Goal: Find specific page/section

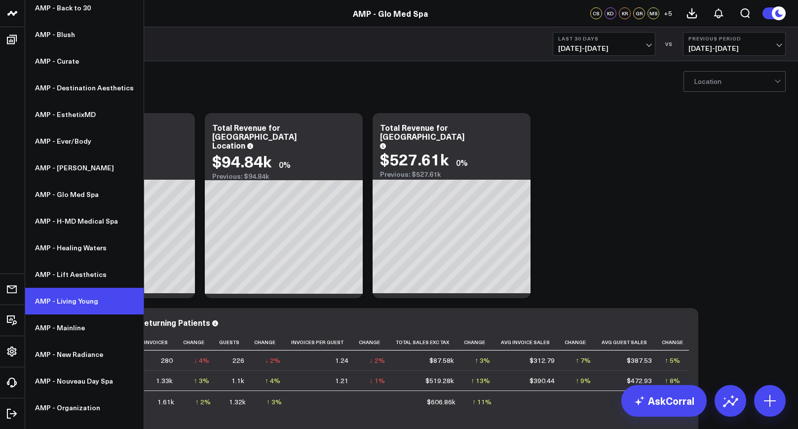
scroll to position [136, 0]
click at [77, 298] on link "AMP - Living Young" at bounding box center [84, 300] width 118 height 27
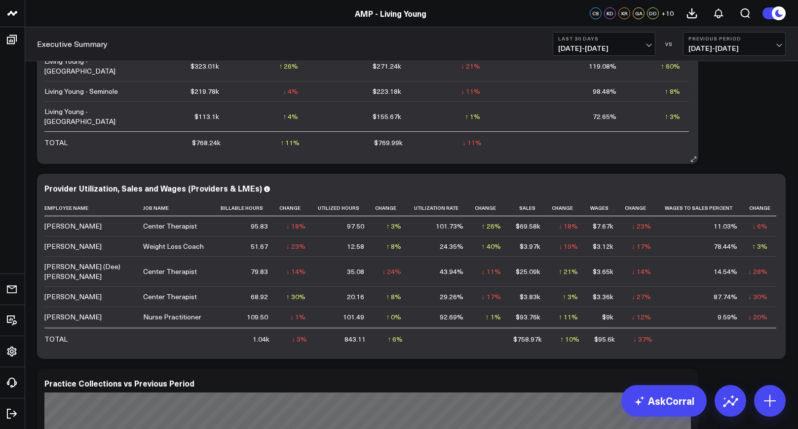
scroll to position [163, 0]
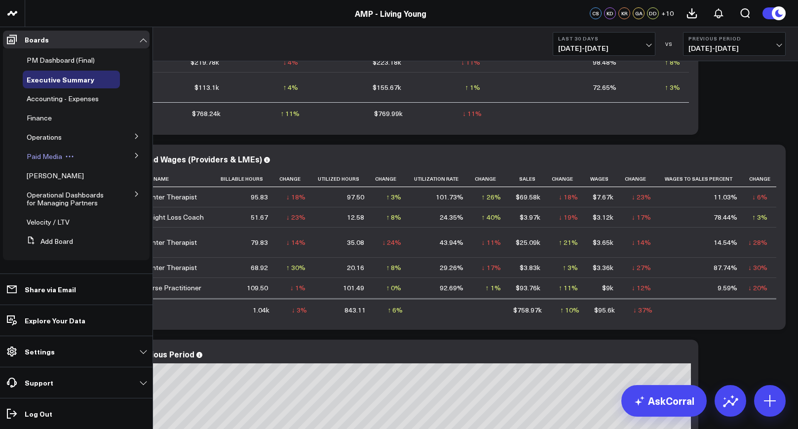
click at [47, 153] on span "Paid Media" at bounding box center [45, 155] width 36 height 9
